Goal: Information Seeking & Learning: Check status

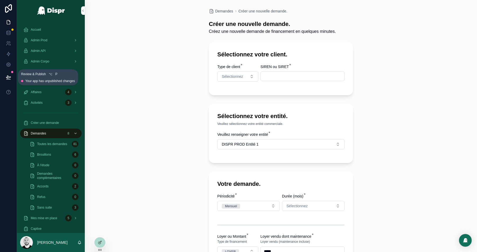
click at [6, 79] on icon at bounding box center [8, 77] width 5 height 5
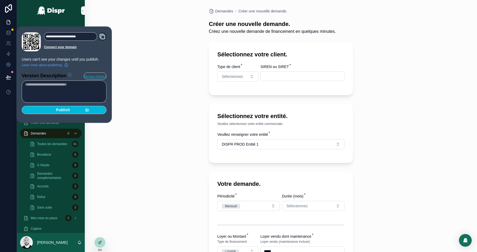
click at [73, 110] on div "Publish" at bounding box center [64, 110] width 50 height 5
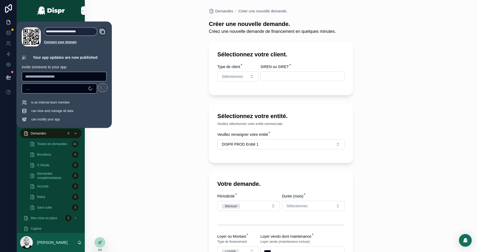
click at [142, 37] on div "Demandes Créer une nouvelle demande. Créer une nouvelle demande. Créez une nouv…" at bounding box center [281, 126] width 393 height 252
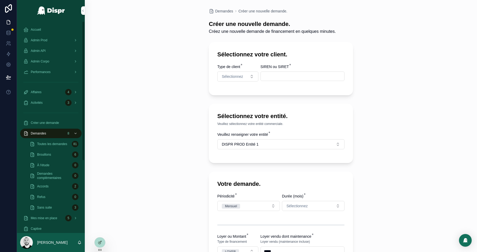
click at [53, 41] on div "Admin Prod" at bounding box center [50, 40] width 55 height 8
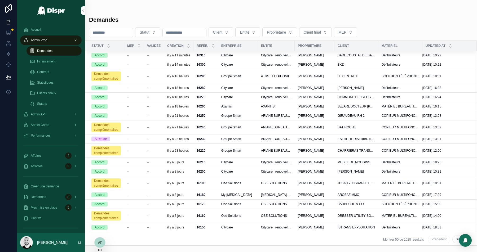
click at [255, 67] on div "Citycare" at bounding box center [237, 65] width 33 height 4
click at [146, 55] on td "--" at bounding box center [154, 55] width 20 height 9
click at [134, 57] on div "--" at bounding box center [134, 55] width 14 height 4
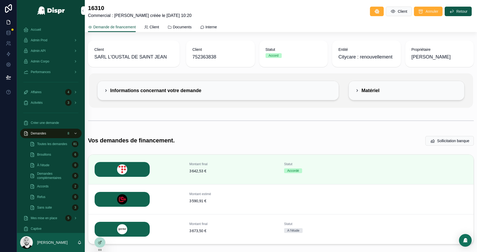
click at [53, 136] on div "Demandes 8" at bounding box center [50, 133] width 55 height 8
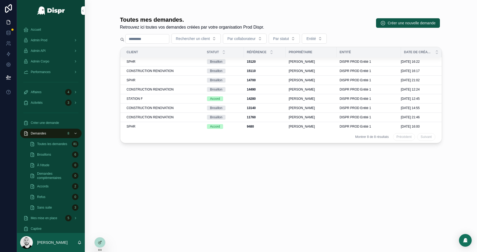
click at [57, 37] on div "Admin Prod" at bounding box center [50, 40] width 55 height 8
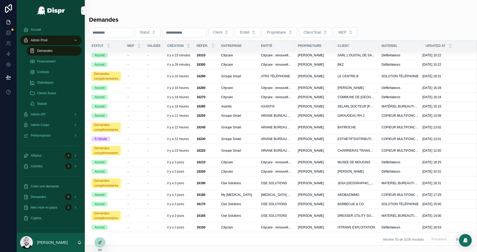
click at [133, 67] on div "--" at bounding box center [134, 65] width 14 height 4
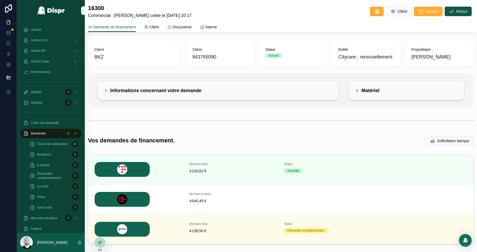
scroll to position [29, 0]
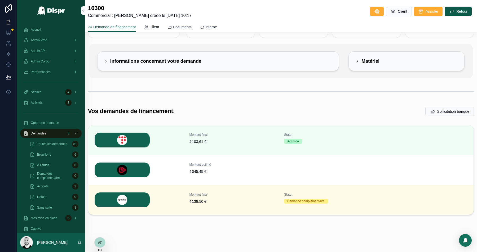
click at [0, 0] on button "Détails" at bounding box center [0, 0] width 0 height 0
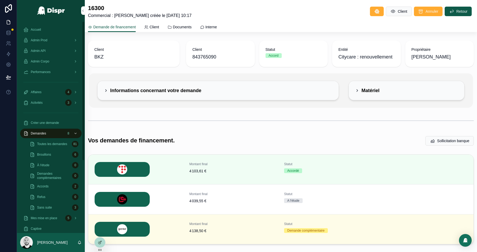
click at [54, 37] on div "Admin Prod" at bounding box center [50, 40] width 55 height 8
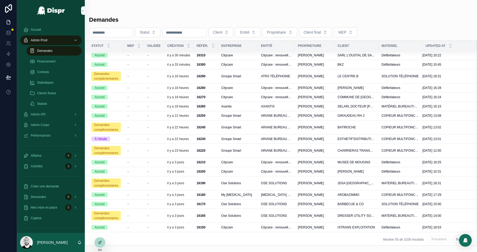
click at [140, 57] on div "--" at bounding box center [134, 55] width 14 height 4
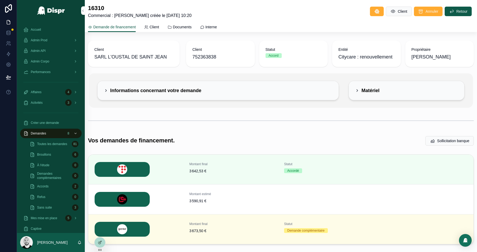
scroll to position [29, 0]
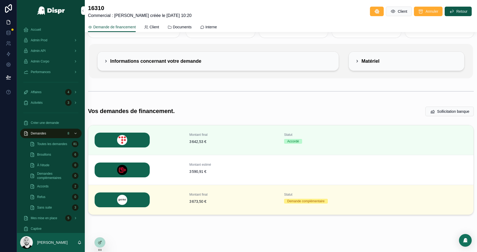
click at [0, 0] on span "Détails" at bounding box center [0, 0] width 0 height 0
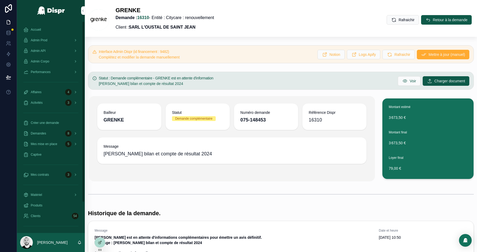
click at [52, 39] on div "Admin Prod" at bounding box center [50, 40] width 55 height 8
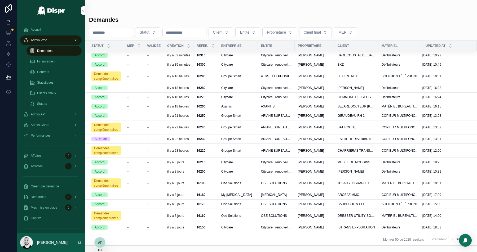
click at [125, 93] on td "--" at bounding box center [134, 87] width 20 height 9
click at [121, 93] on td "Accord" at bounding box center [104, 87] width 39 height 9
click at [137, 90] on div "--" at bounding box center [134, 88] width 14 height 4
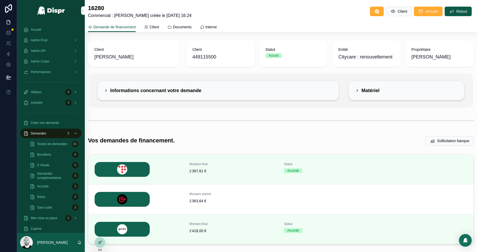
click at [0, 0] on icon "scrollable content" at bounding box center [0, 0] width 0 height 0
click at [191, 25] on span "Documents" at bounding box center [182, 26] width 19 height 5
